Goal: Navigation & Orientation: Find specific page/section

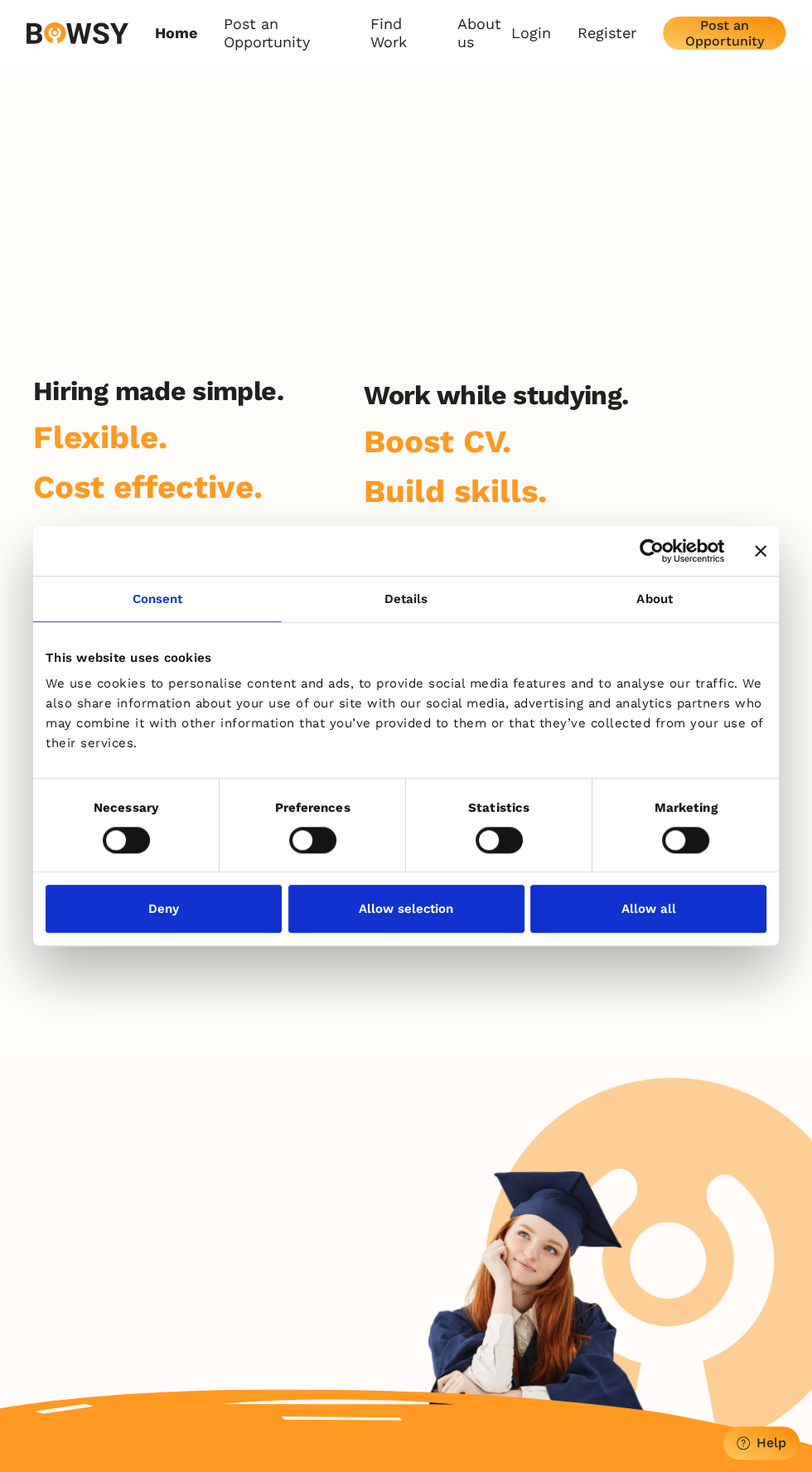
click at [624, 911] on button "Allow all" at bounding box center [648, 908] width 236 height 48
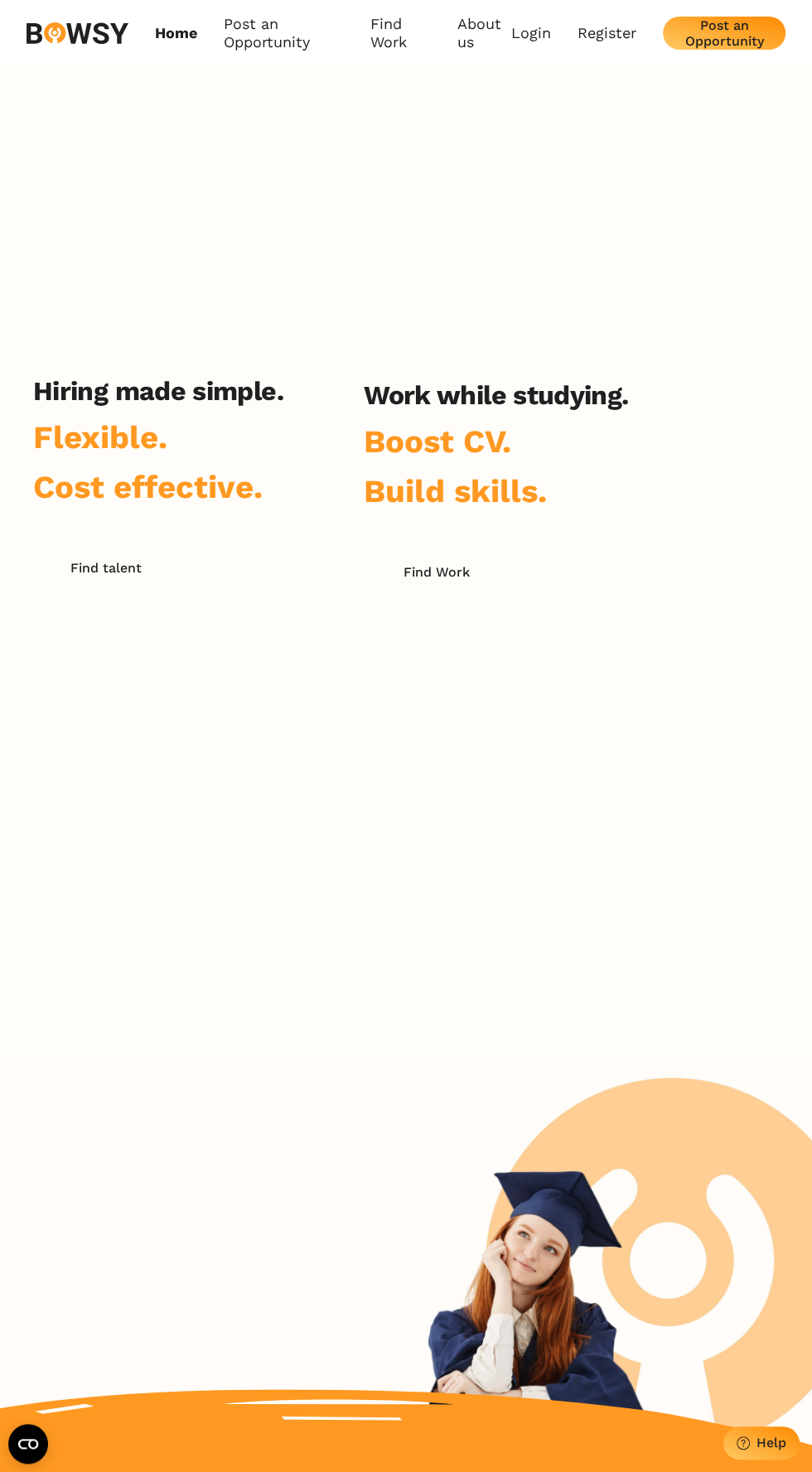
click at [85, 32] on img at bounding box center [77, 34] width 102 height 22
click at [532, 33] on link "Login" at bounding box center [531, 34] width 40 height 19
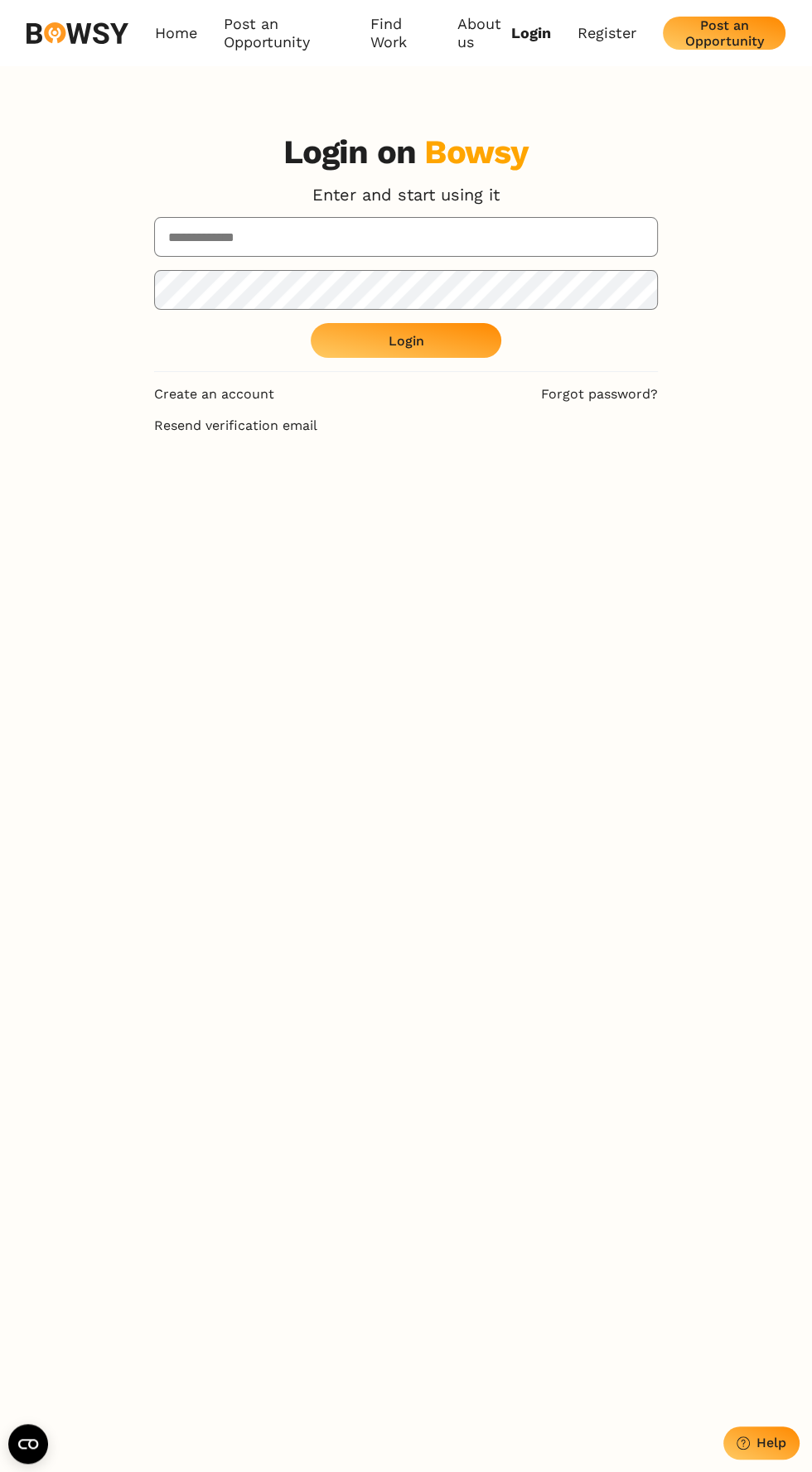
click at [752, 38] on div "Post an Opportunity" at bounding box center [723, 34] width 96 height 32
